Goal: Check status: Check status

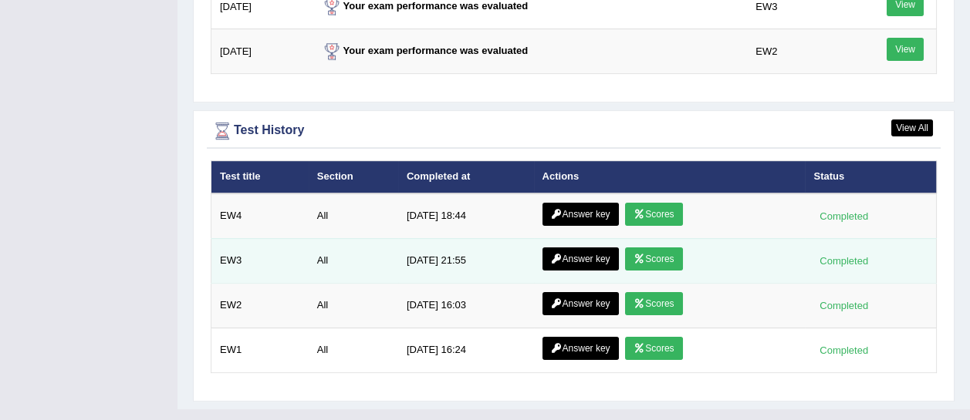
scroll to position [2052, 0]
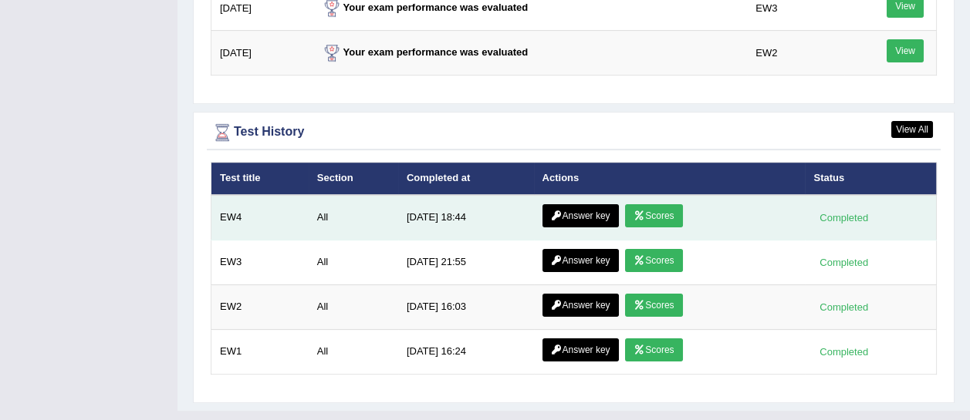
click at [630, 204] on link "Scores" at bounding box center [653, 215] width 57 height 23
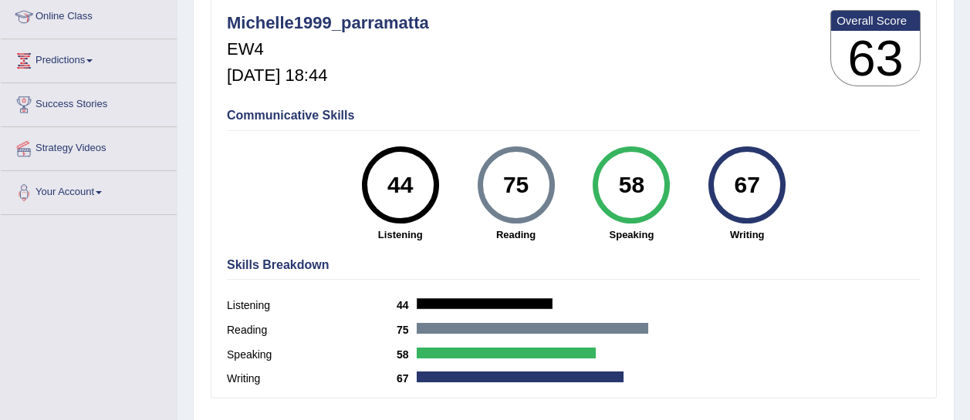
scroll to position [214, 0]
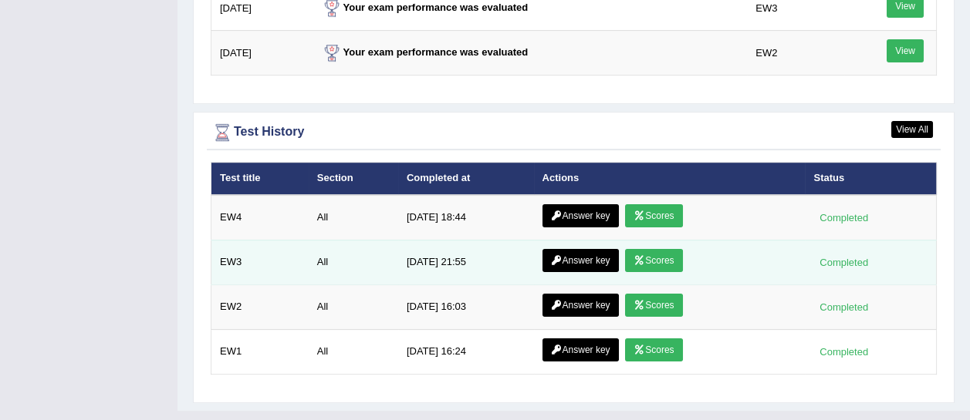
click at [676, 249] on link "Scores" at bounding box center [653, 260] width 57 height 23
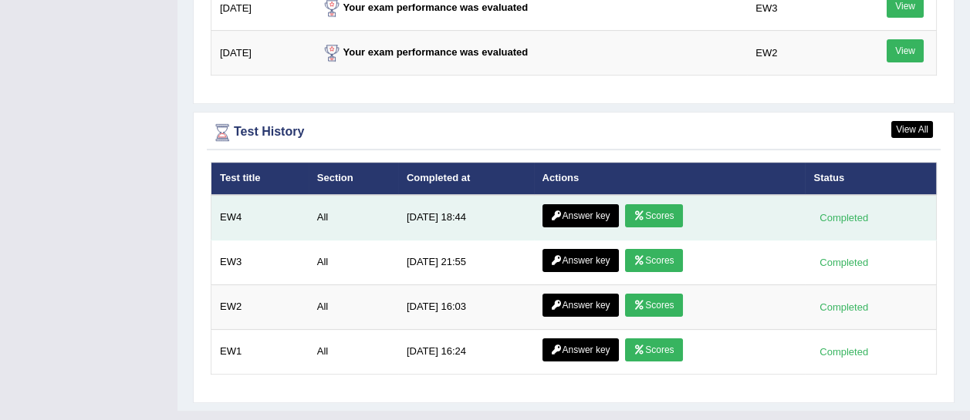
click at [659, 204] on link "Scores" at bounding box center [653, 215] width 57 height 23
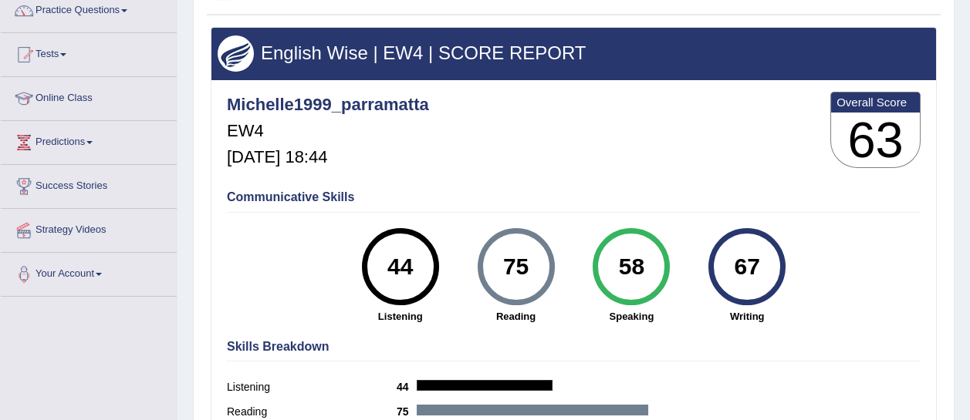
scroll to position [180, 0]
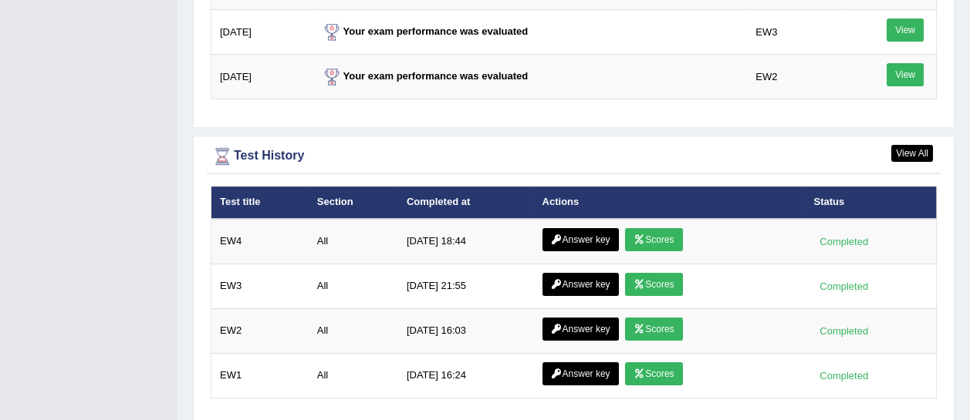
scroll to position [2054, 0]
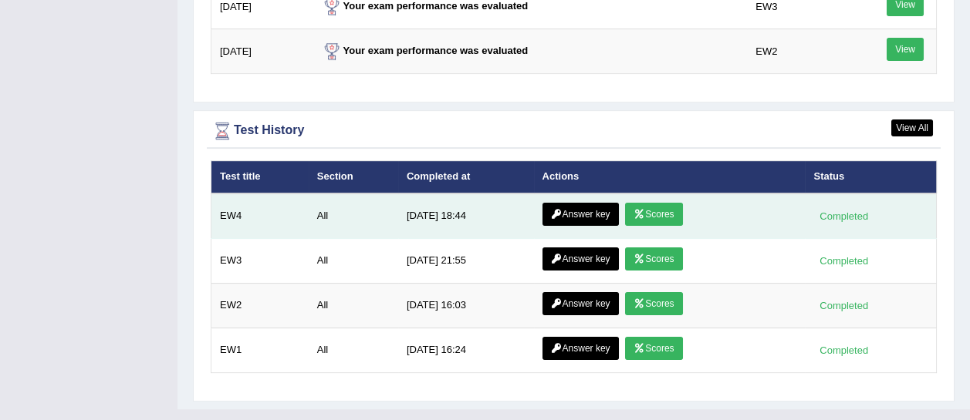
click at [672, 203] on link "Scores" at bounding box center [653, 214] width 57 height 23
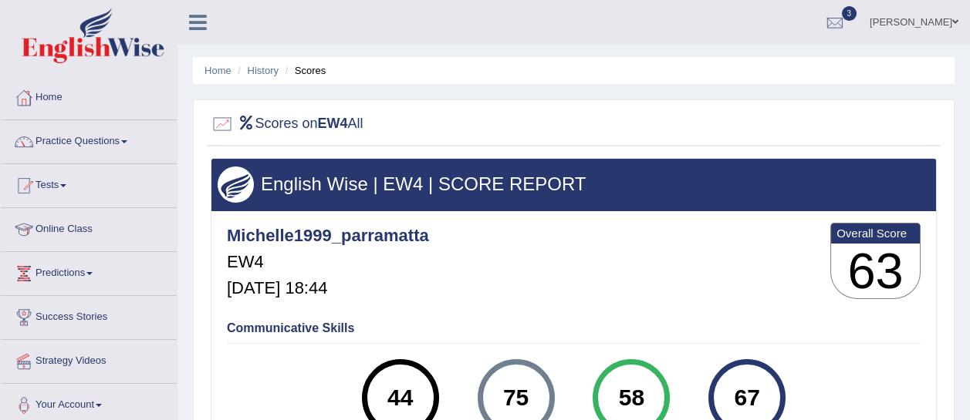
scroll to position [140, 0]
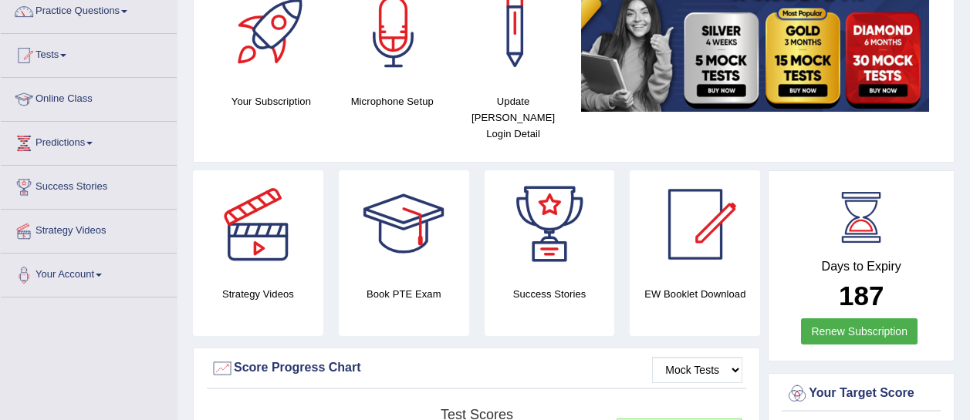
scroll to position [132, 0]
